Goal: Check status: Check status

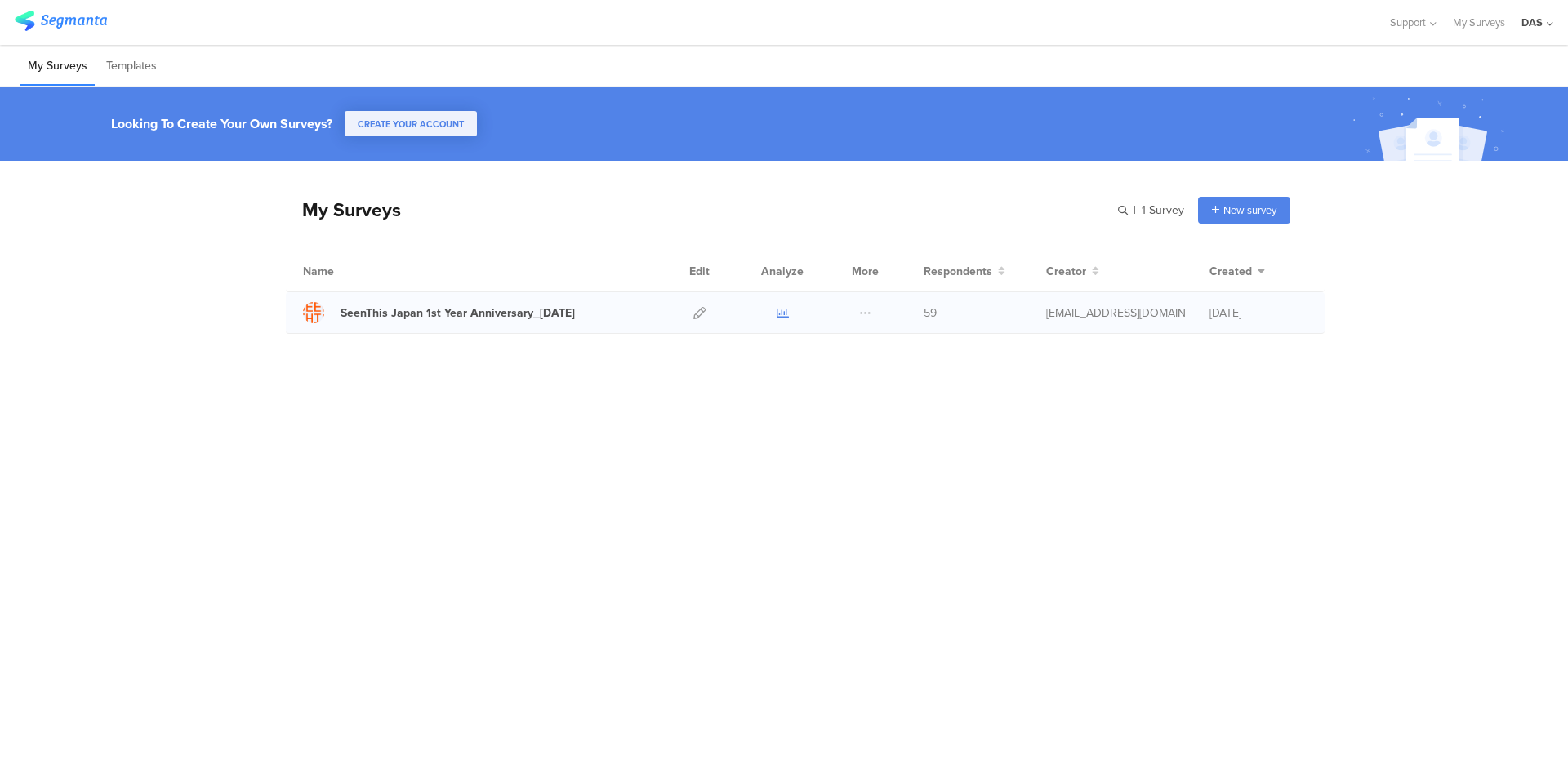
click at [781, 316] on icon at bounding box center [782, 313] width 13 height 13
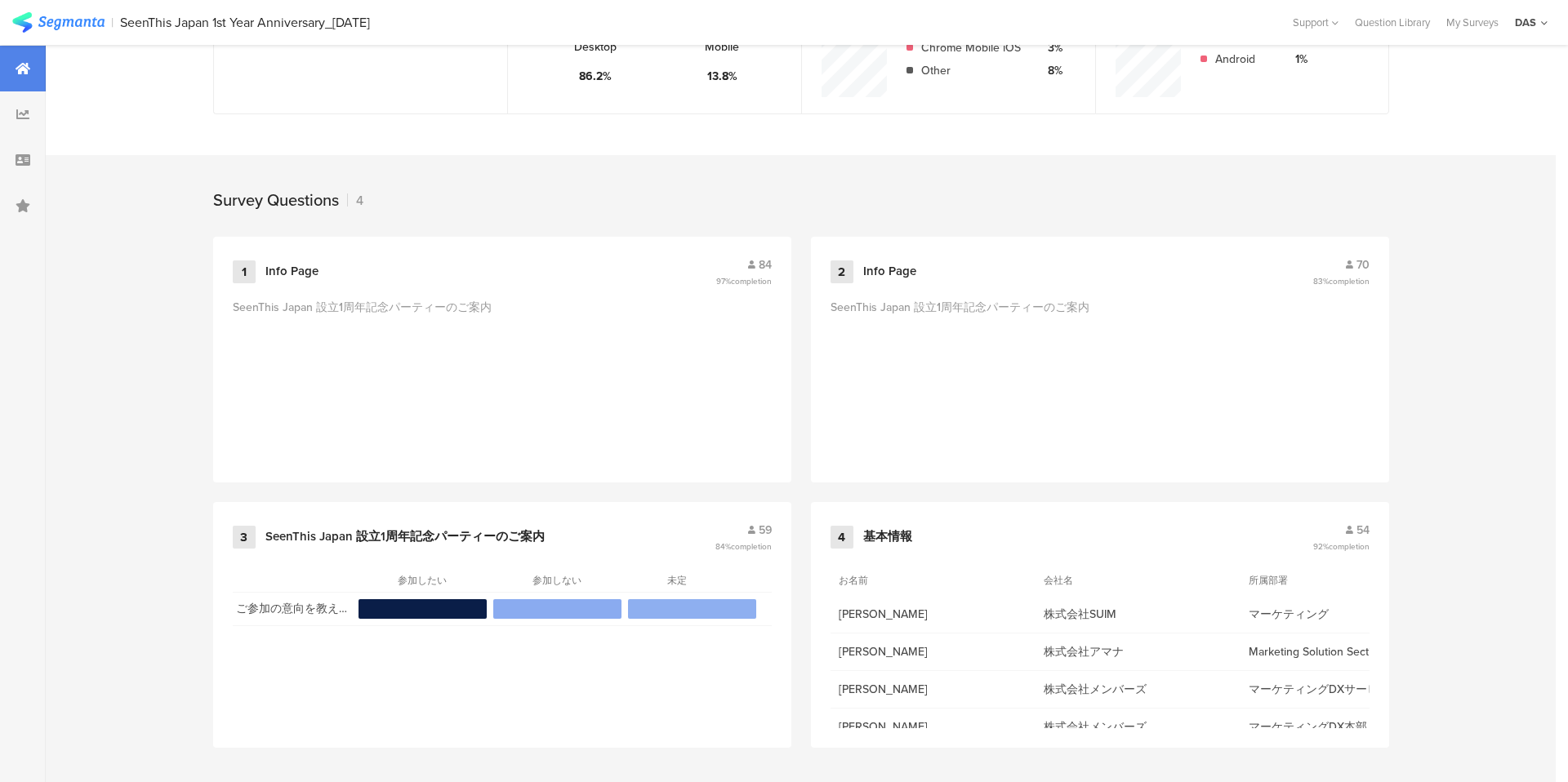
scroll to position [550, 0]
